Goal: Task Accomplishment & Management: Complete application form

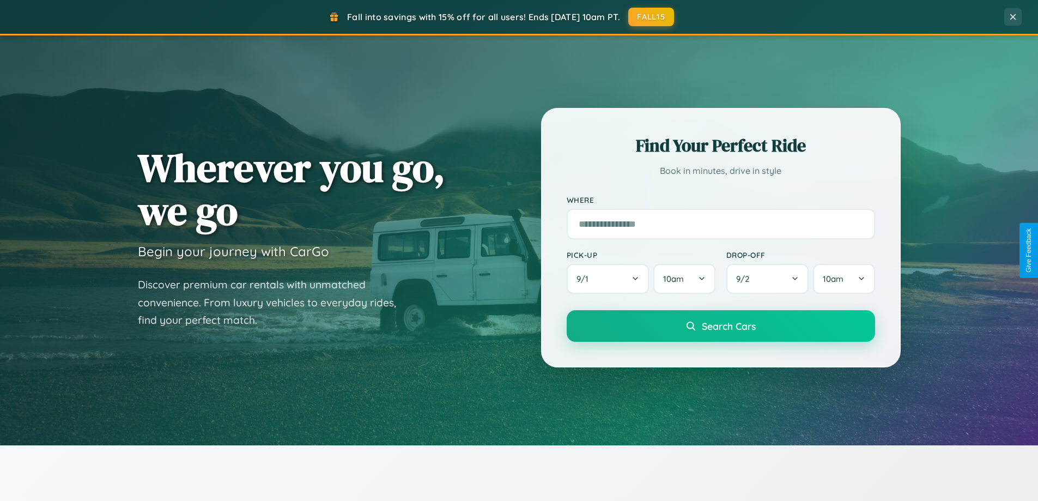
scroll to position [2096, 0]
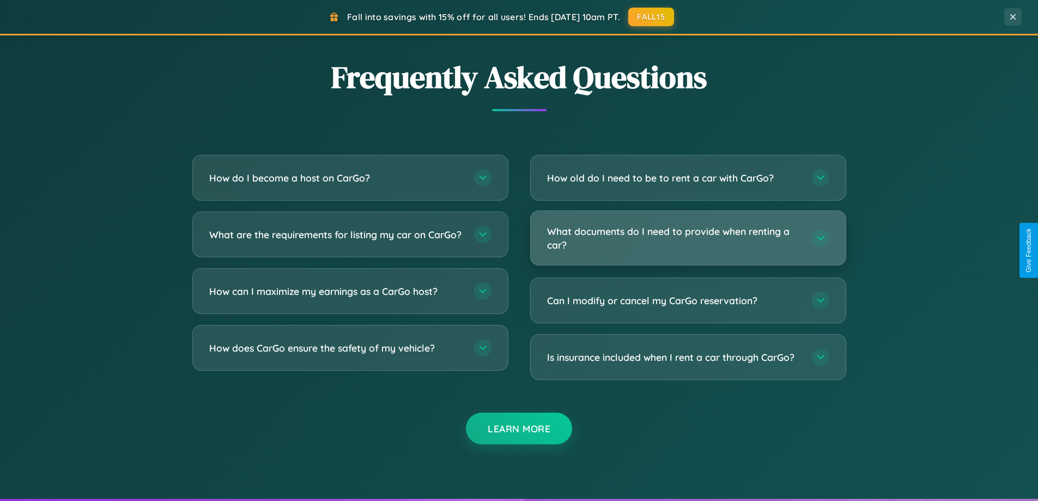
click at [687, 237] on h3 "What documents do I need to provide when renting a car?" at bounding box center [674, 237] width 254 height 27
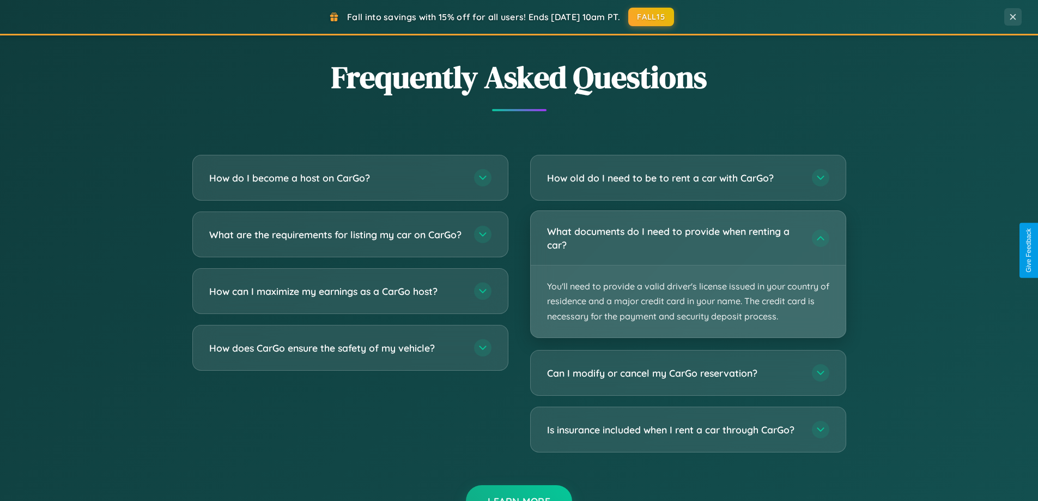
click at [687, 273] on p "You'll need to provide a valid driver's license issued in your country of resid…" at bounding box center [687, 301] width 315 height 72
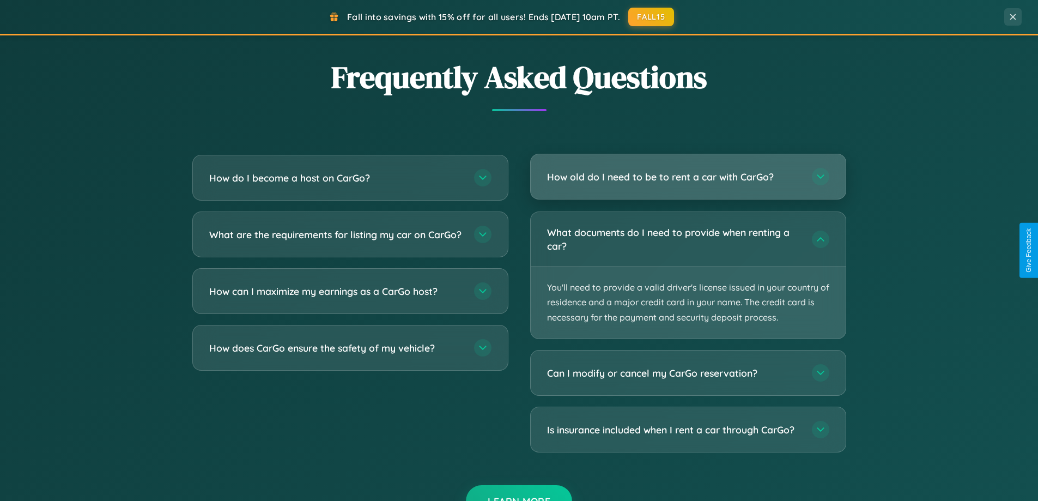
click at [687, 178] on h3 "How old do I need to be to rent a car with CarGo?" at bounding box center [674, 177] width 254 height 14
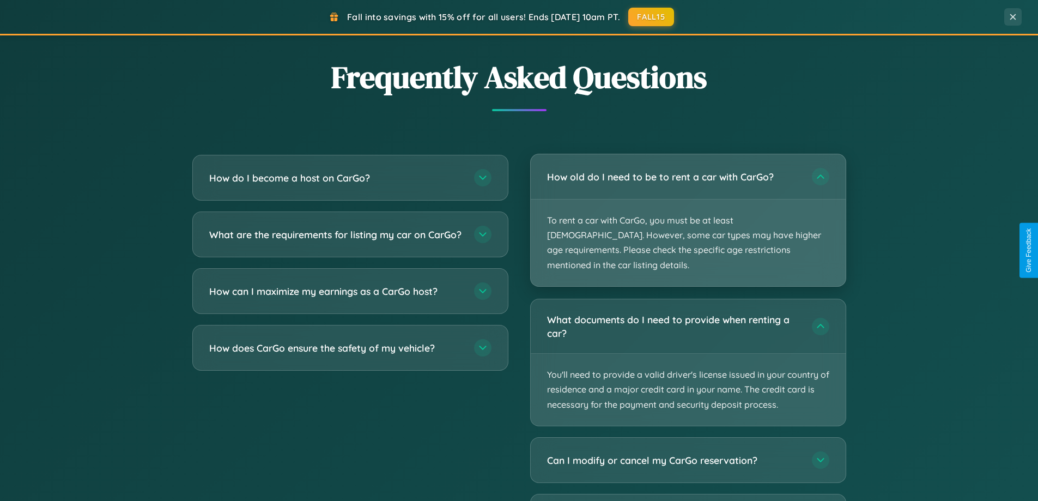
click at [687, 212] on p "To rent a car with CarGo, you must be at least [DEMOGRAPHIC_DATA]. However, som…" at bounding box center [687, 242] width 315 height 87
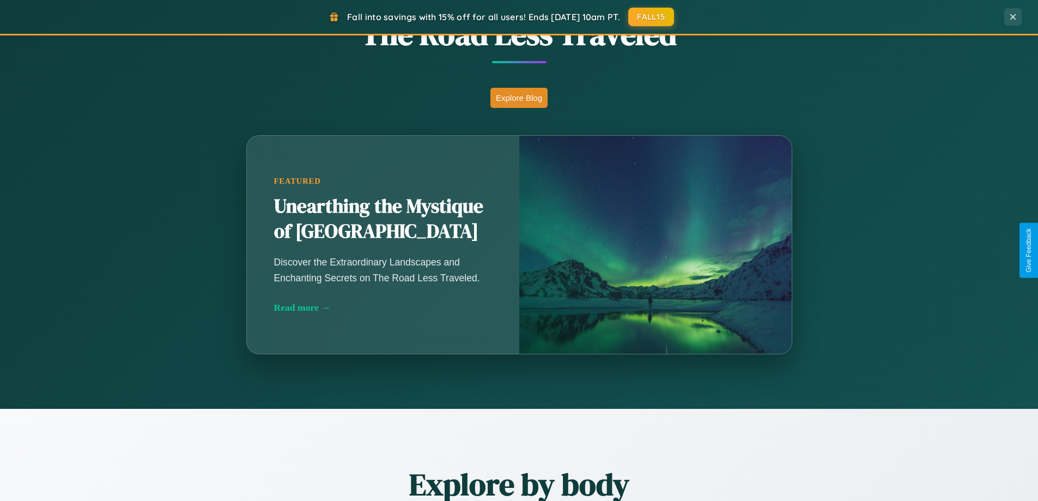
scroll to position [469, 0]
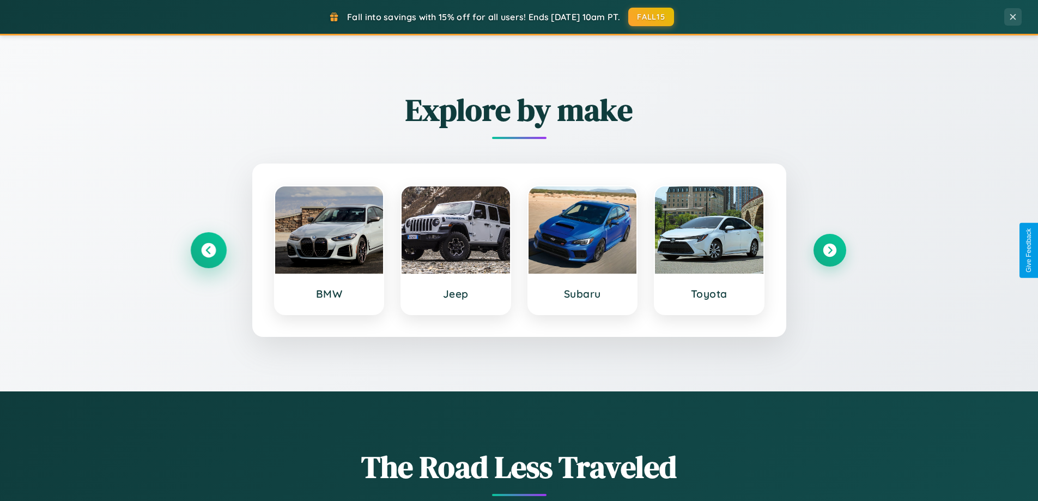
click at [208, 250] on icon at bounding box center [208, 250] width 15 height 15
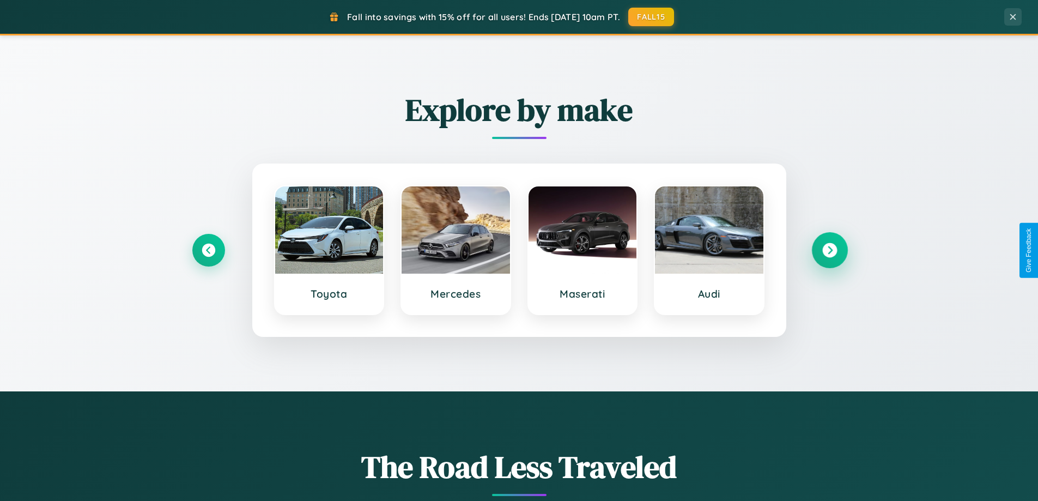
click at [829, 250] on icon at bounding box center [829, 250] width 15 height 15
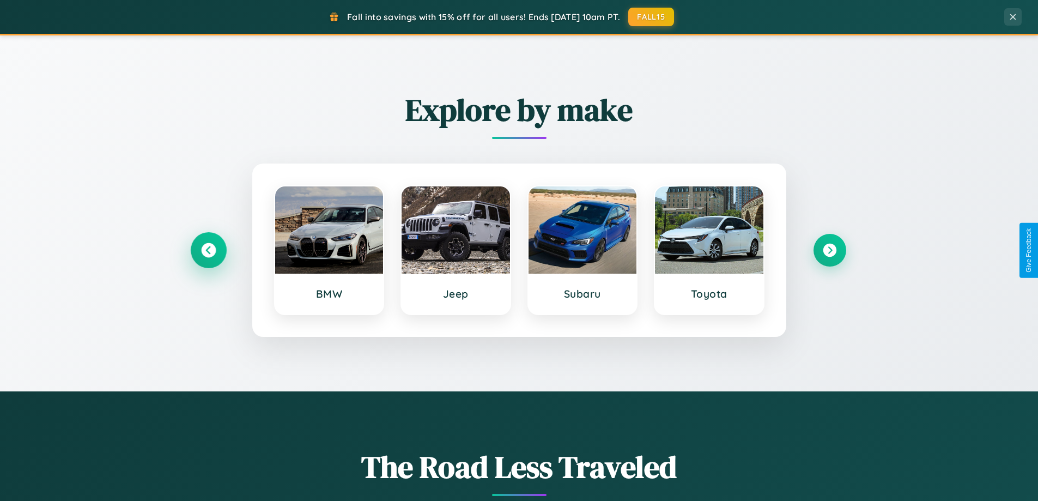
click at [208, 250] on icon at bounding box center [208, 250] width 15 height 15
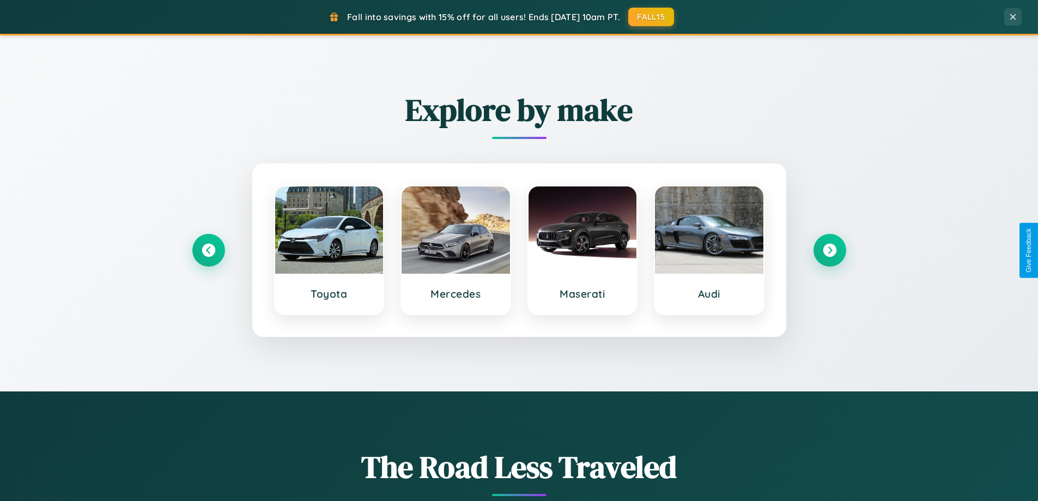
scroll to position [0, 0]
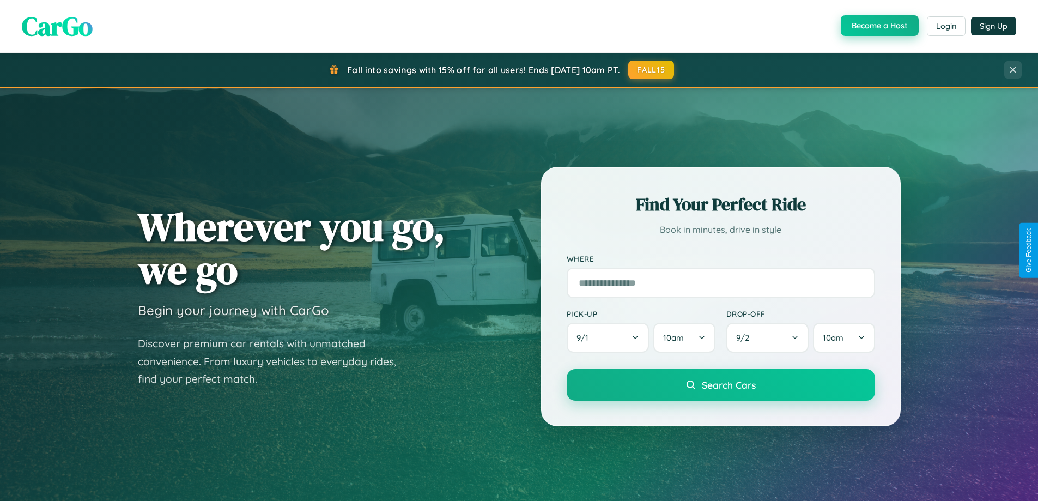
click at [878, 26] on button "Become a Host" at bounding box center [879, 25] width 78 height 21
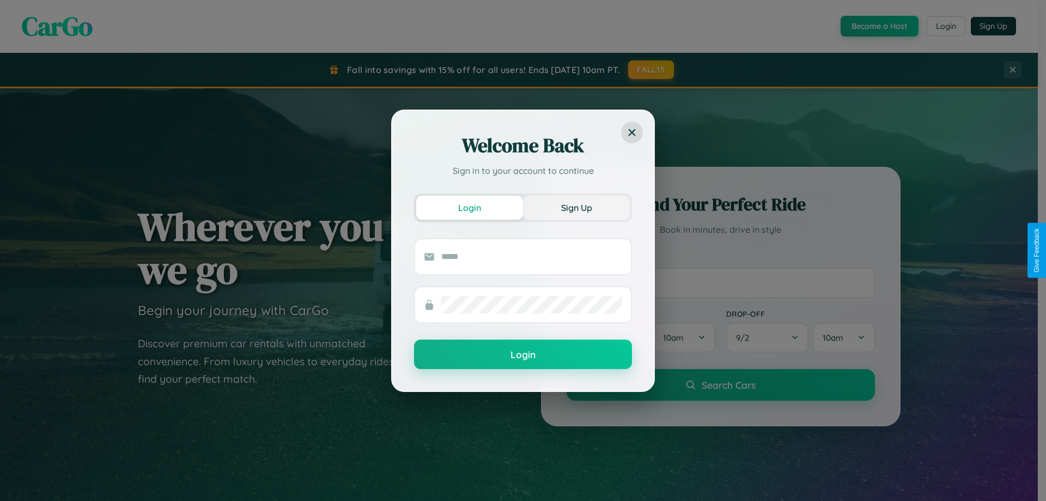
click at [576, 207] on button "Sign Up" at bounding box center [576, 208] width 107 height 24
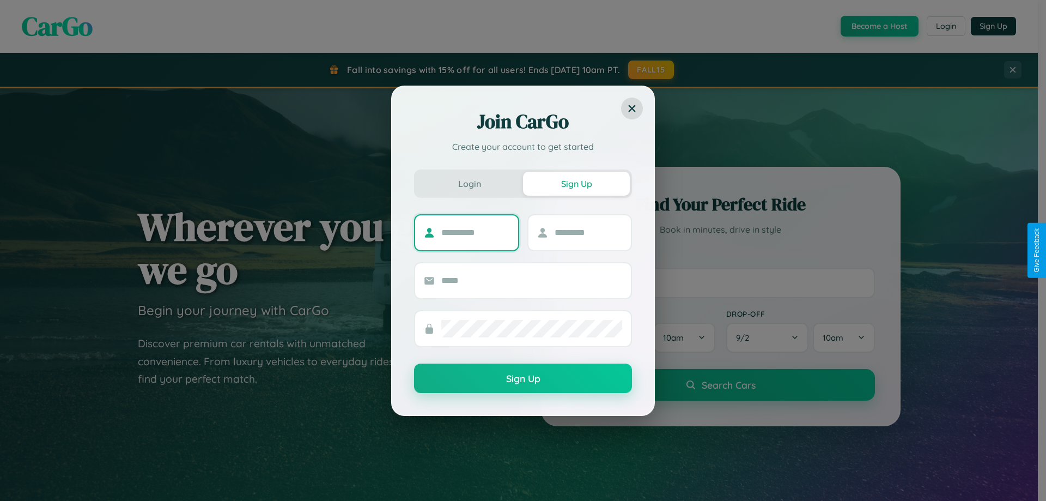
click at [475, 232] on input "text" at bounding box center [475, 232] width 68 height 17
type input "*******"
click at [588, 232] on input "text" at bounding box center [588, 232] width 68 height 17
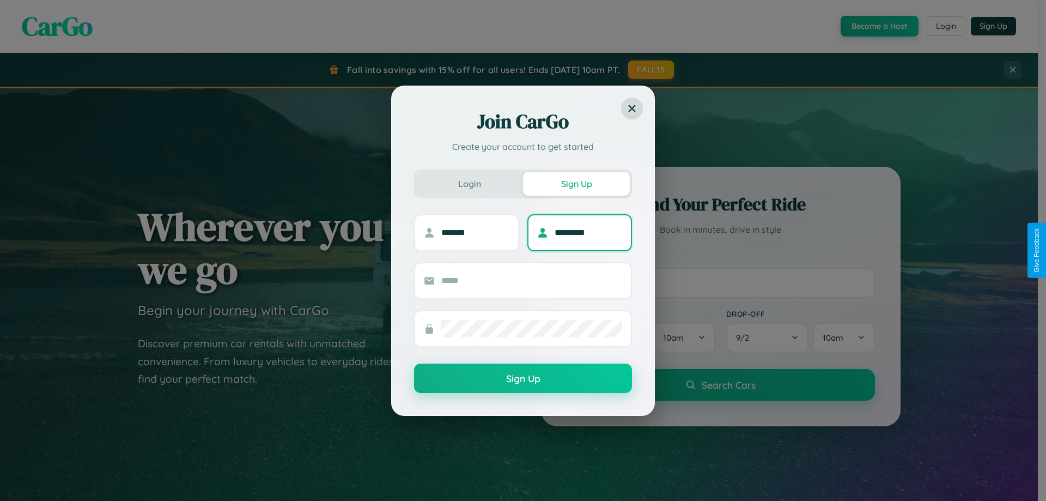
type input "*********"
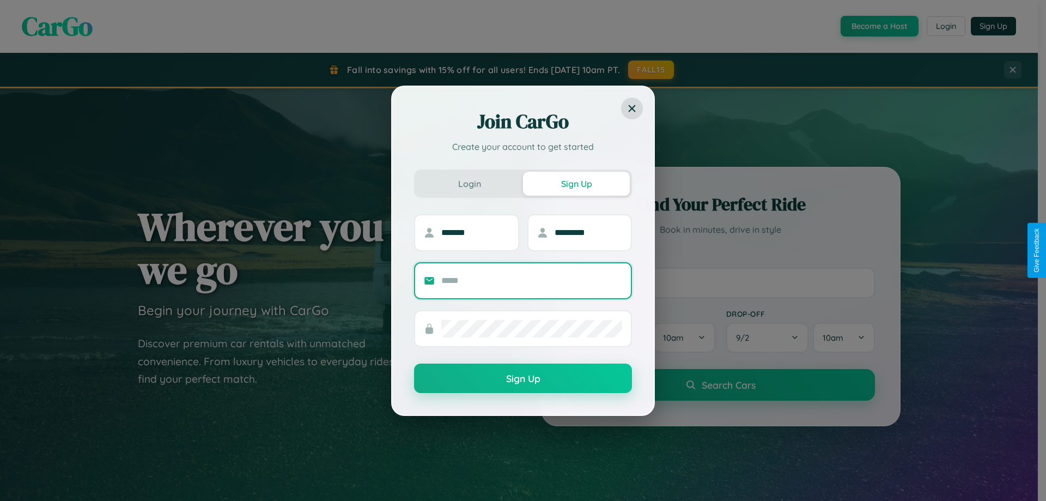
click at [532, 280] on input "text" at bounding box center [531, 280] width 181 height 17
type input "**********"
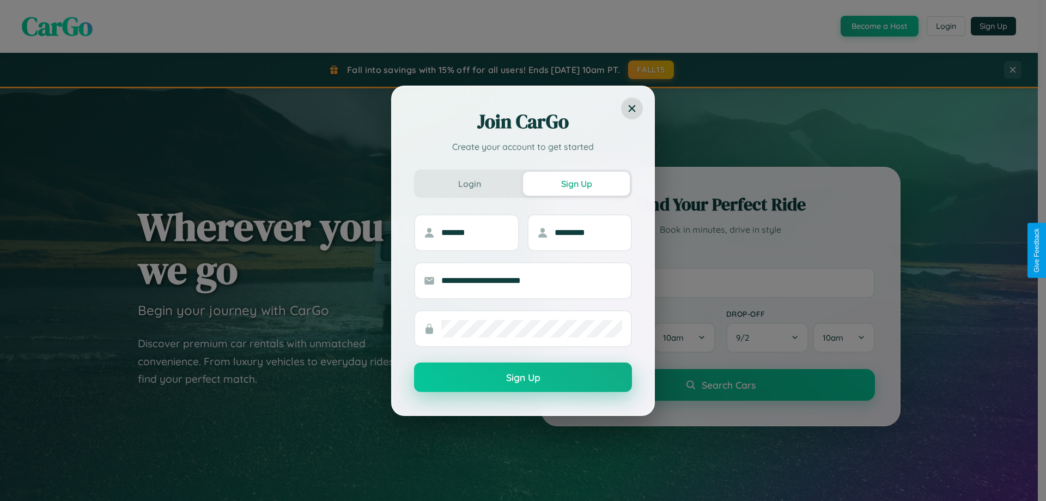
click at [523, 377] on button "Sign Up" at bounding box center [523, 376] width 218 height 29
